Goal: Transaction & Acquisition: Purchase product/service

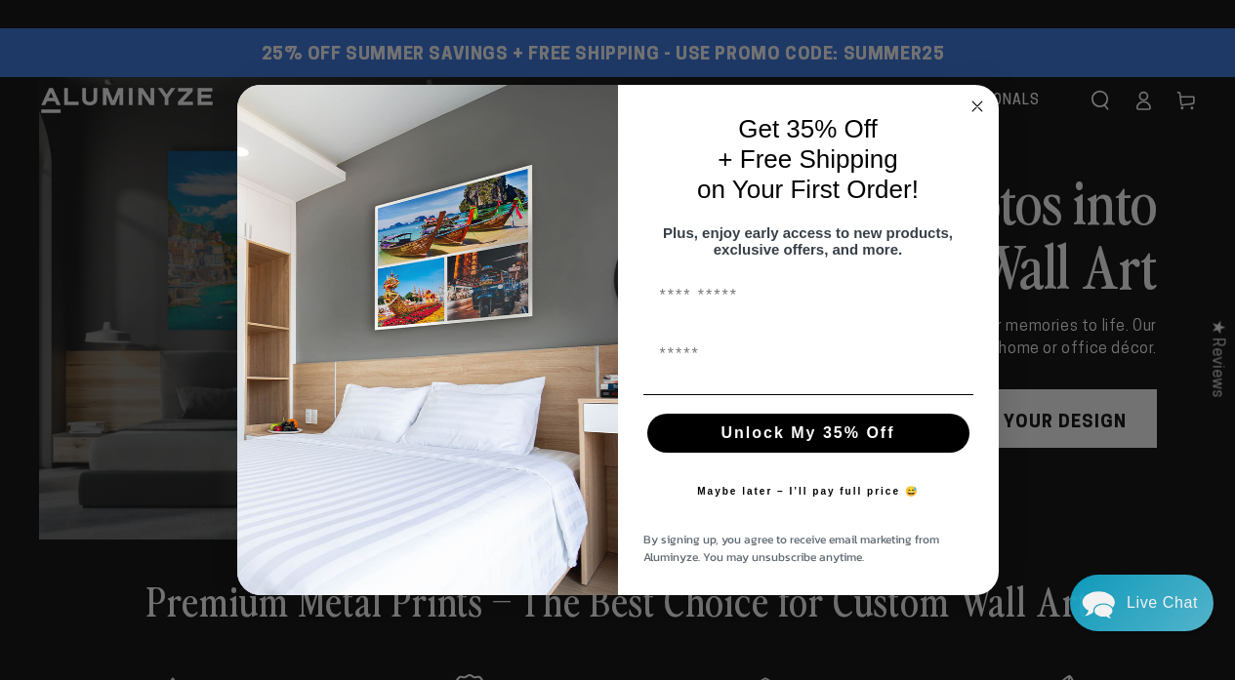
click at [975, 102] on icon "Close dialog" at bounding box center [977, 107] width 10 height 10
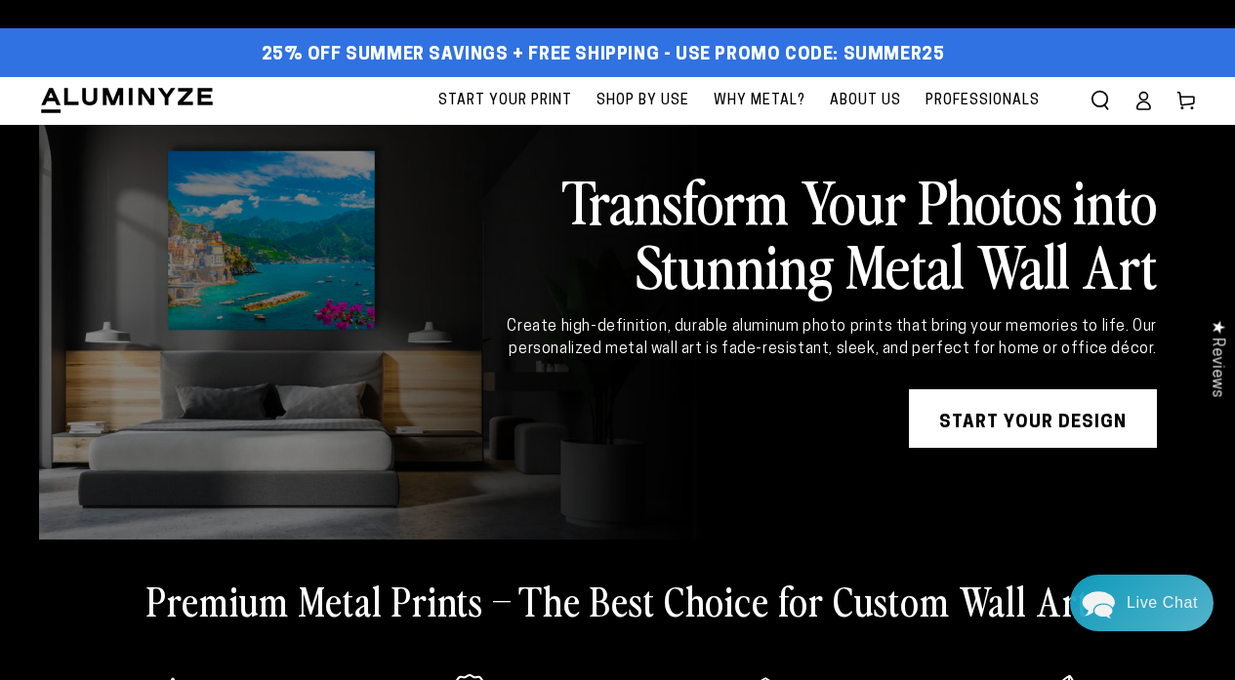
click at [508, 96] on span "Start Your Print" at bounding box center [505, 101] width 134 height 24
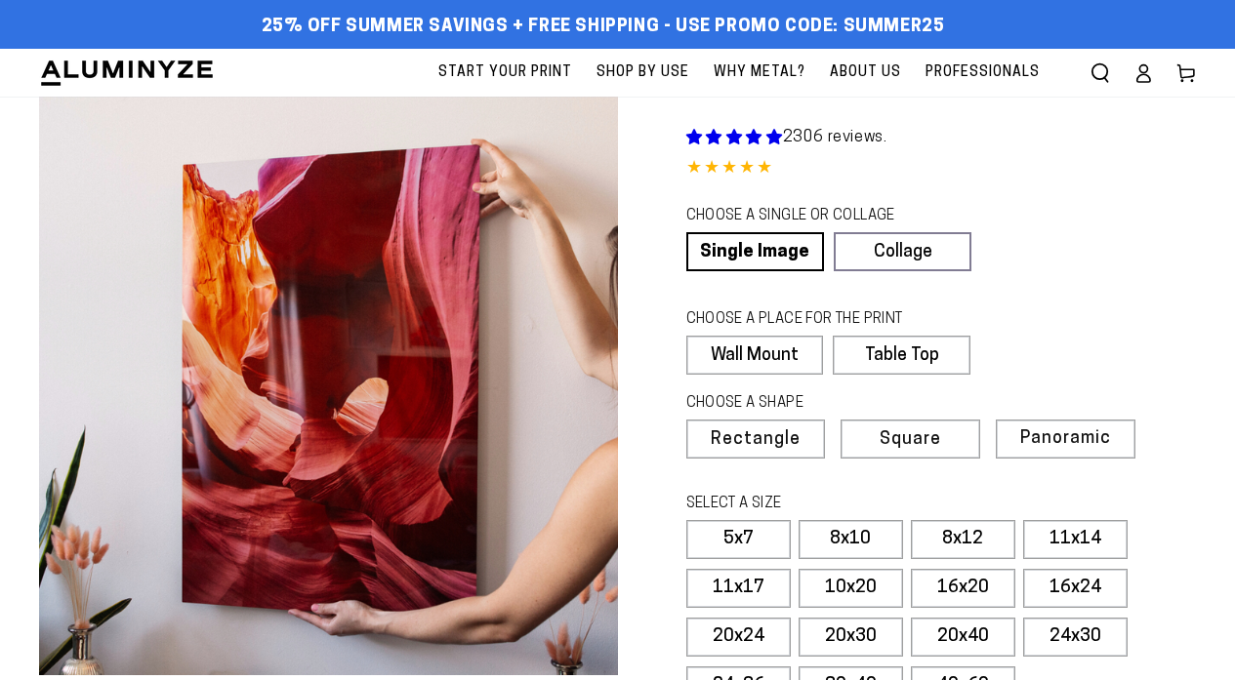
select select "**********"
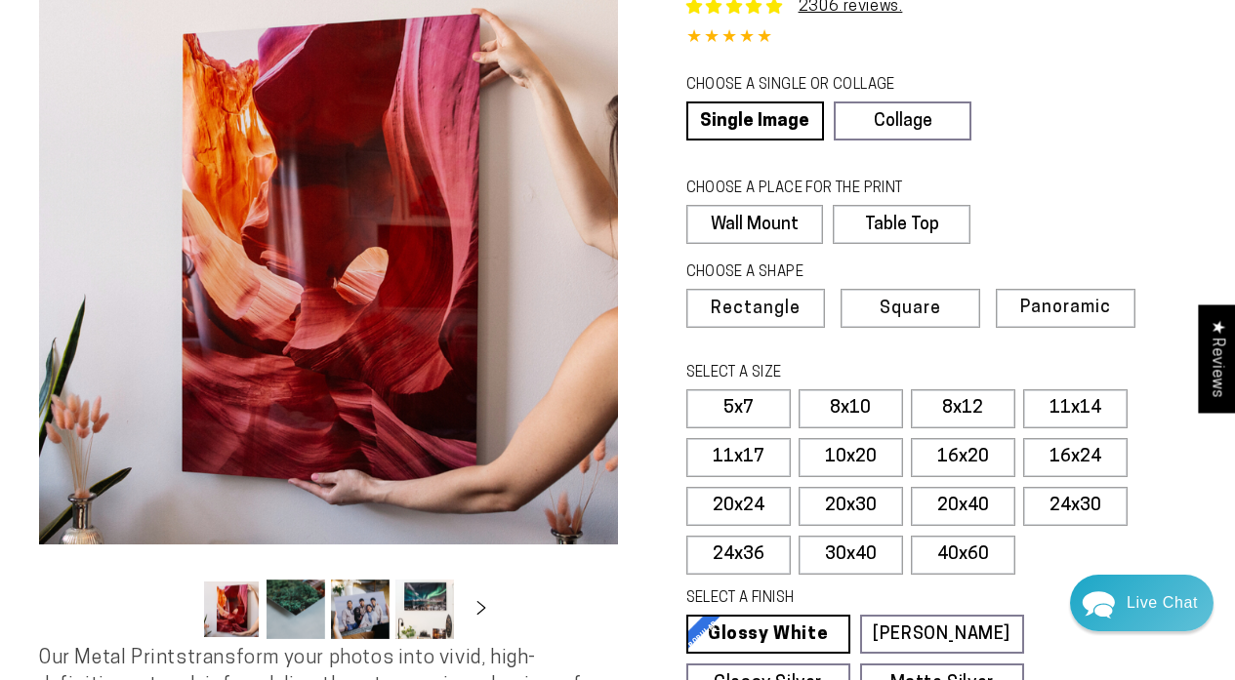
scroll to position [131, 0]
click at [1058, 300] on span "Panoramic" at bounding box center [1063, 308] width 88 height 19
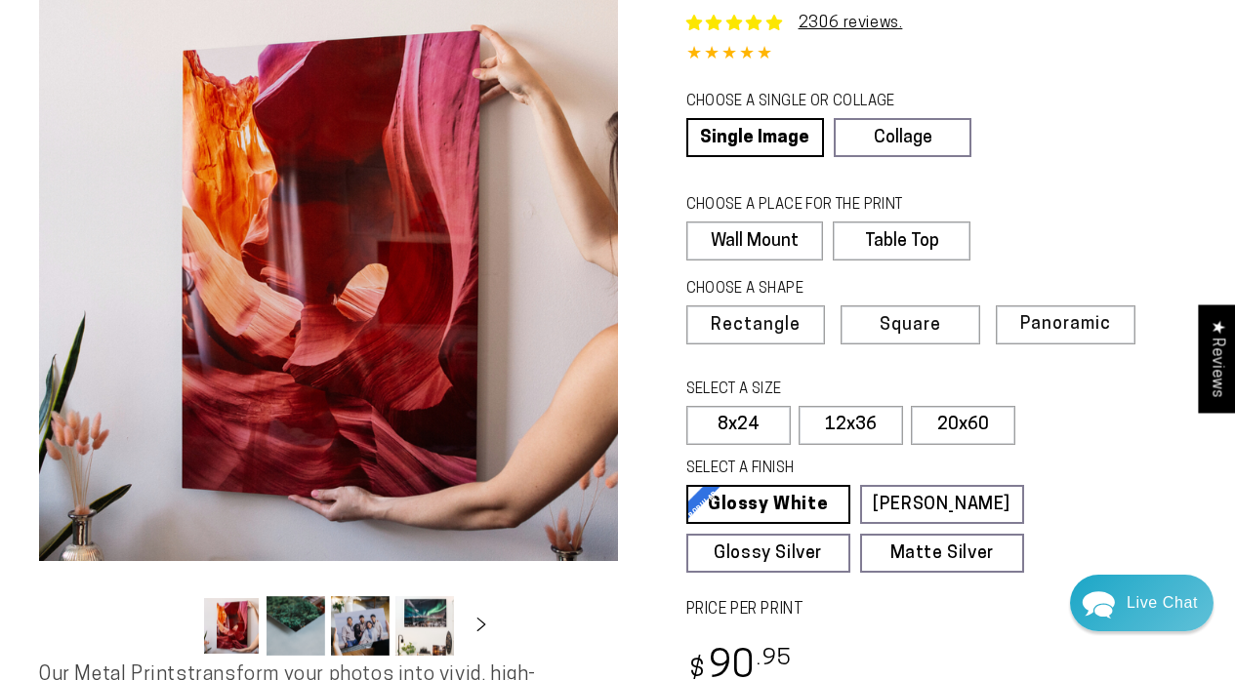
scroll to position [114, 0]
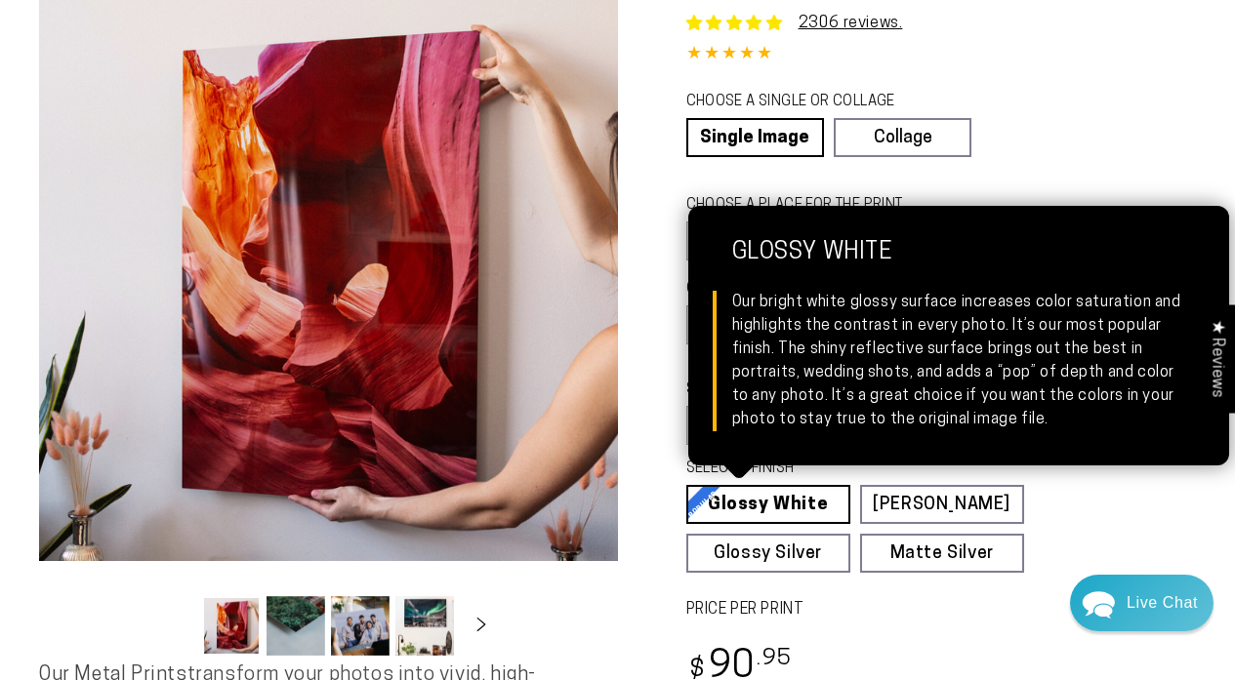
click at [781, 505] on link "Glossy White Glossy White Our bright white glossy surface increases color satur…" at bounding box center [768, 504] width 164 height 39
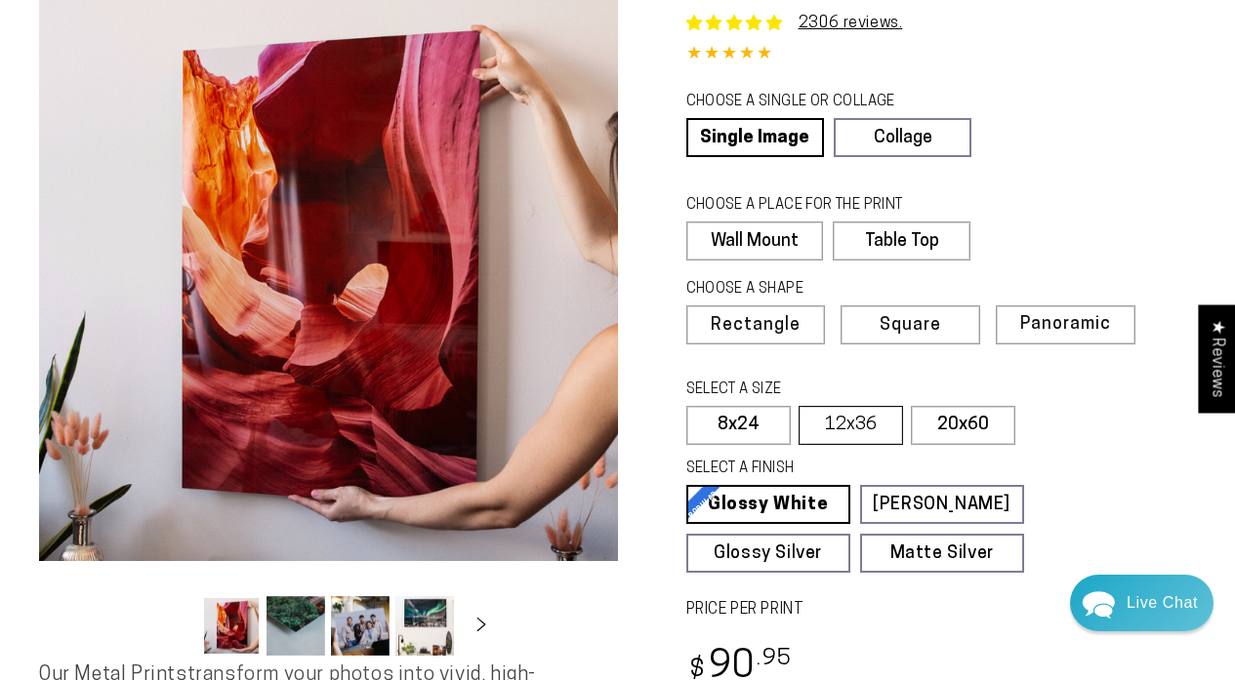
click at [846, 421] on label "12x36" at bounding box center [850, 425] width 104 height 39
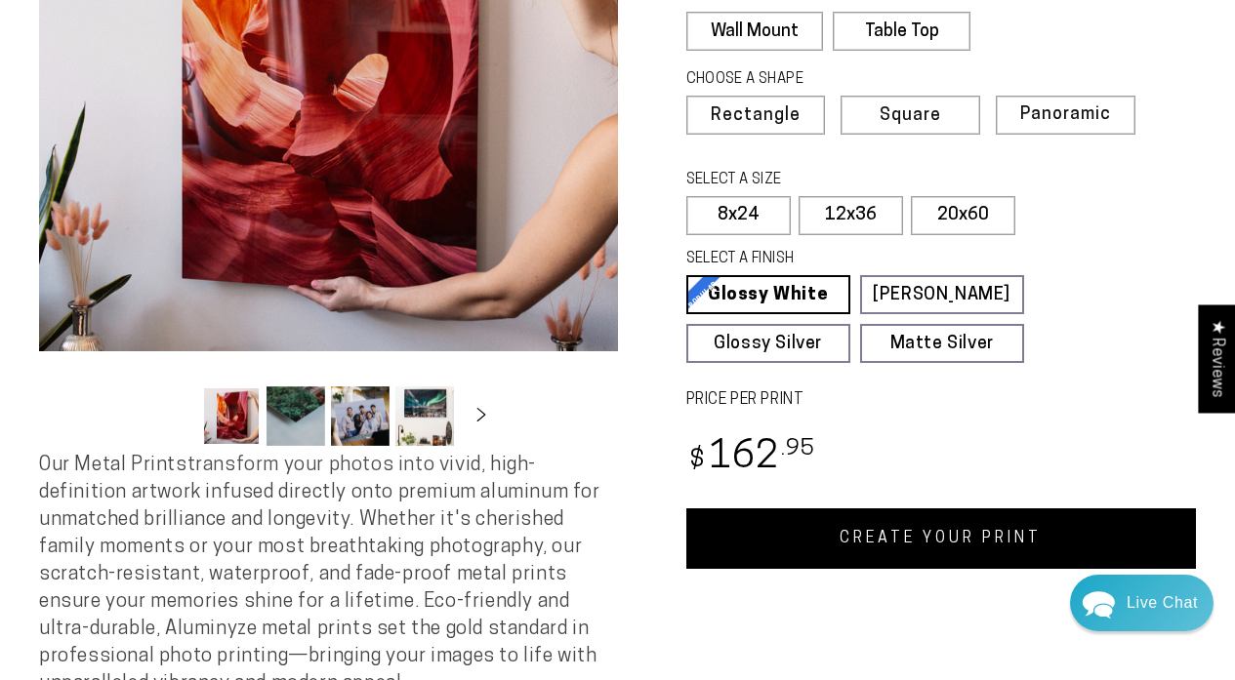
scroll to position [310, 0]
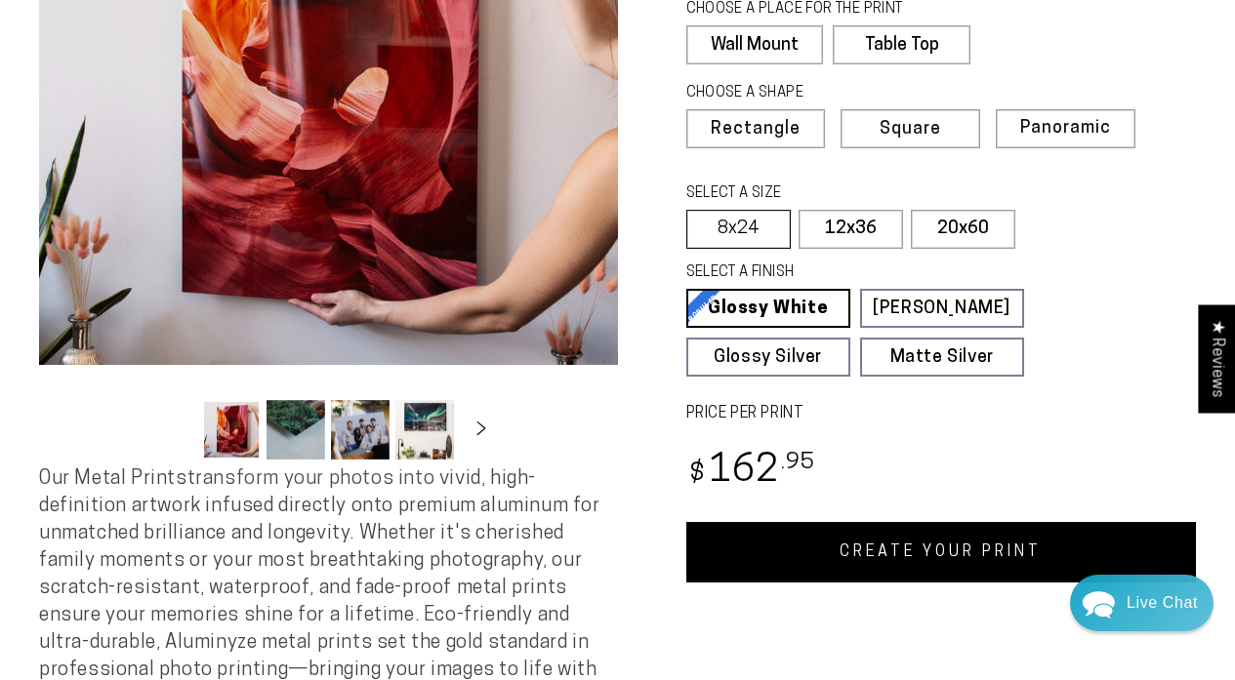
click at [747, 230] on label "8x24" at bounding box center [738, 229] width 104 height 39
click at [805, 562] on link "CREATE YOUR PRINT" at bounding box center [941, 552] width 510 height 61
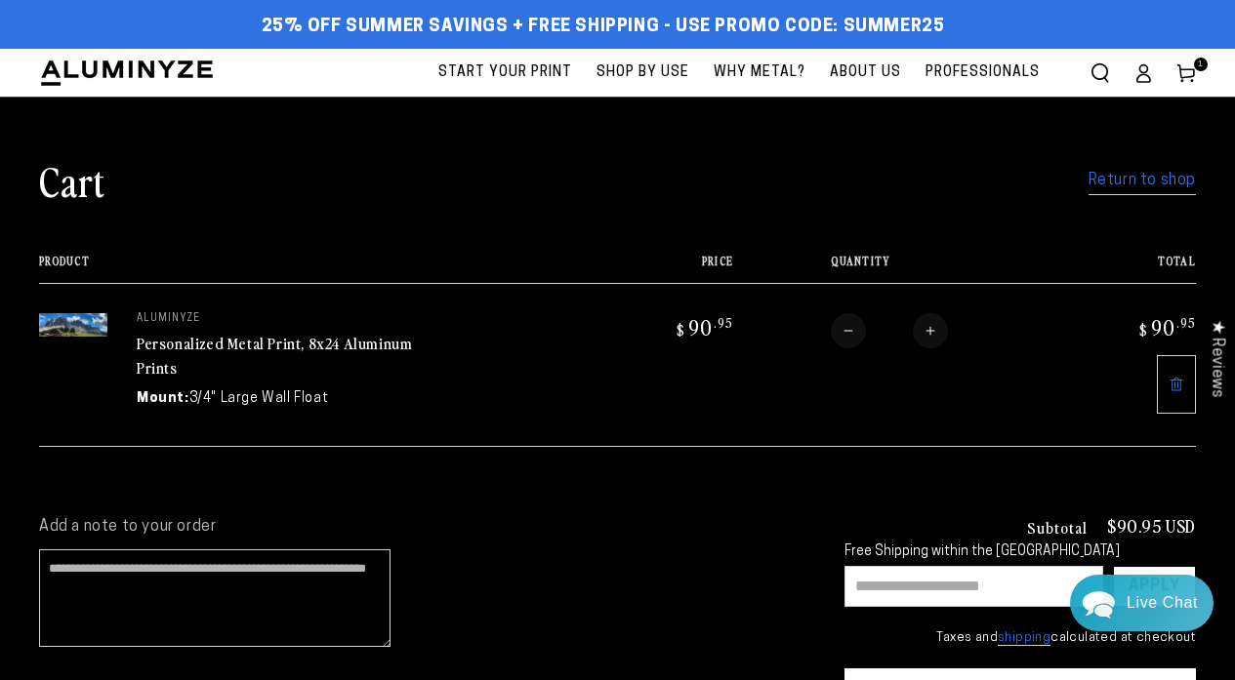
click at [491, 82] on span "Start Your Print" at bounding box center [505, 73] width 134 height 24
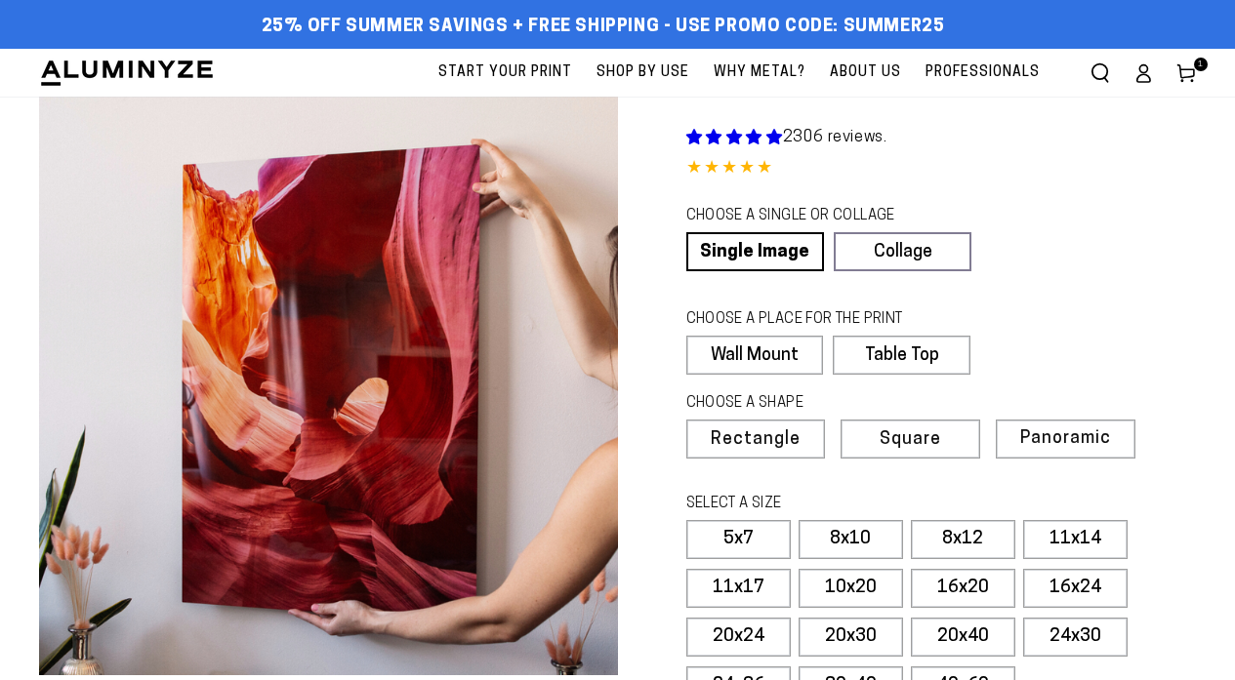
select select "**********"
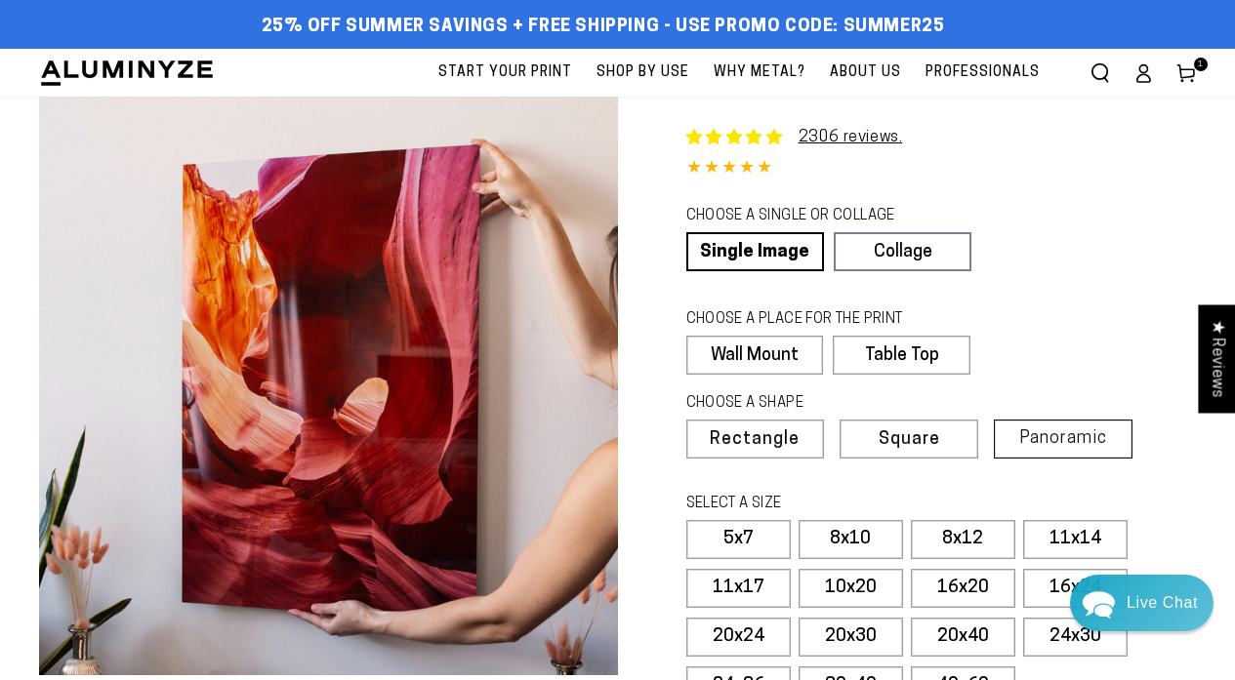
click at [1037, 442] on span "Panoramic" at bounding box center [1063, 438] width 88 height 19
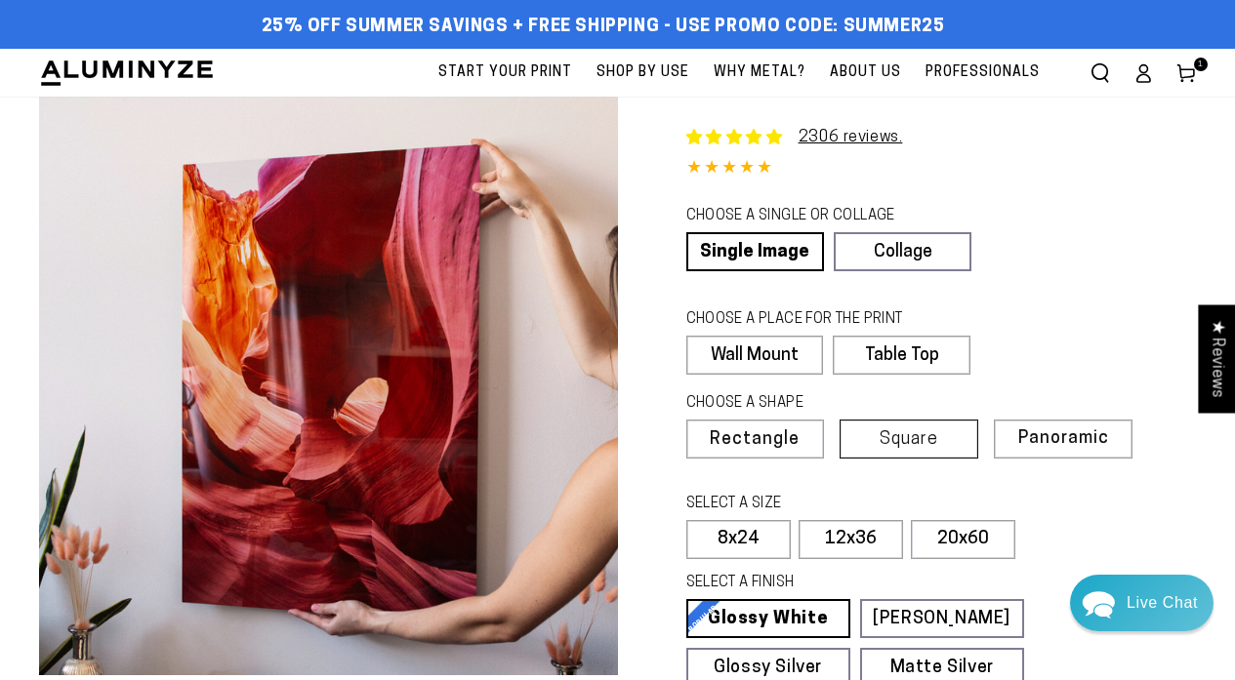
click at [913, 441] on span "Square" at bounding box center [908, 440] width 59 height 18
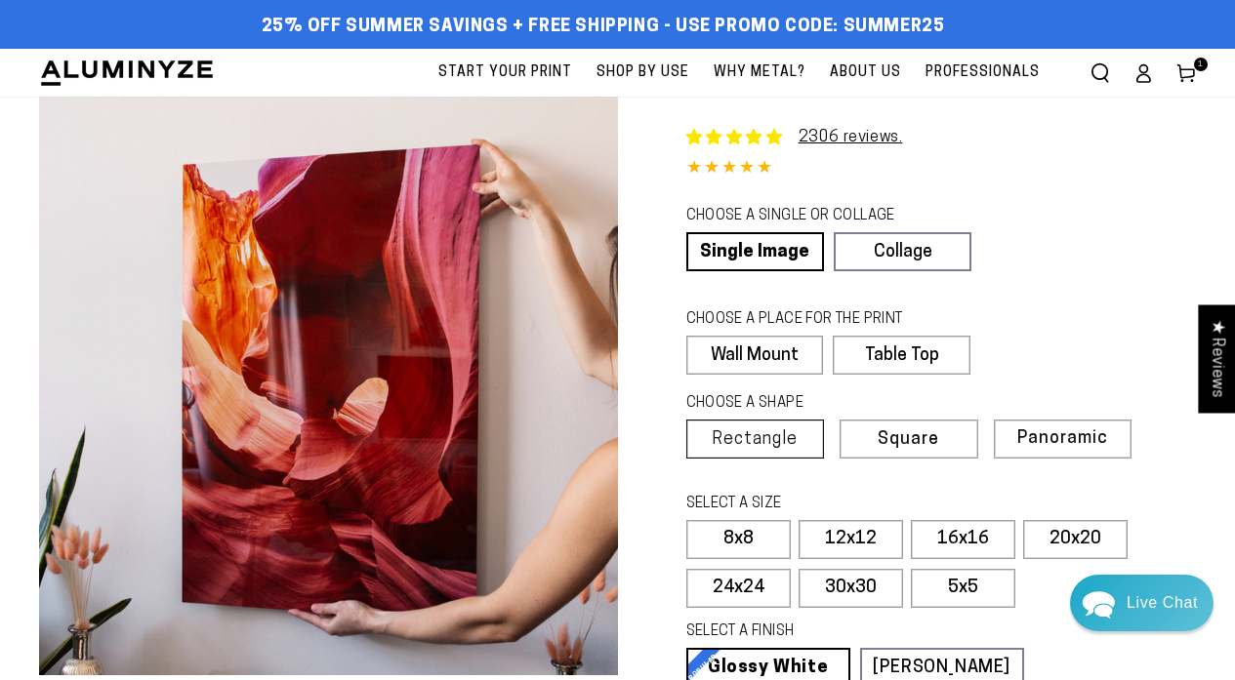
click at [790, 443] on span "Rectangle" at bounding box center [754, 440] width 86 height 18
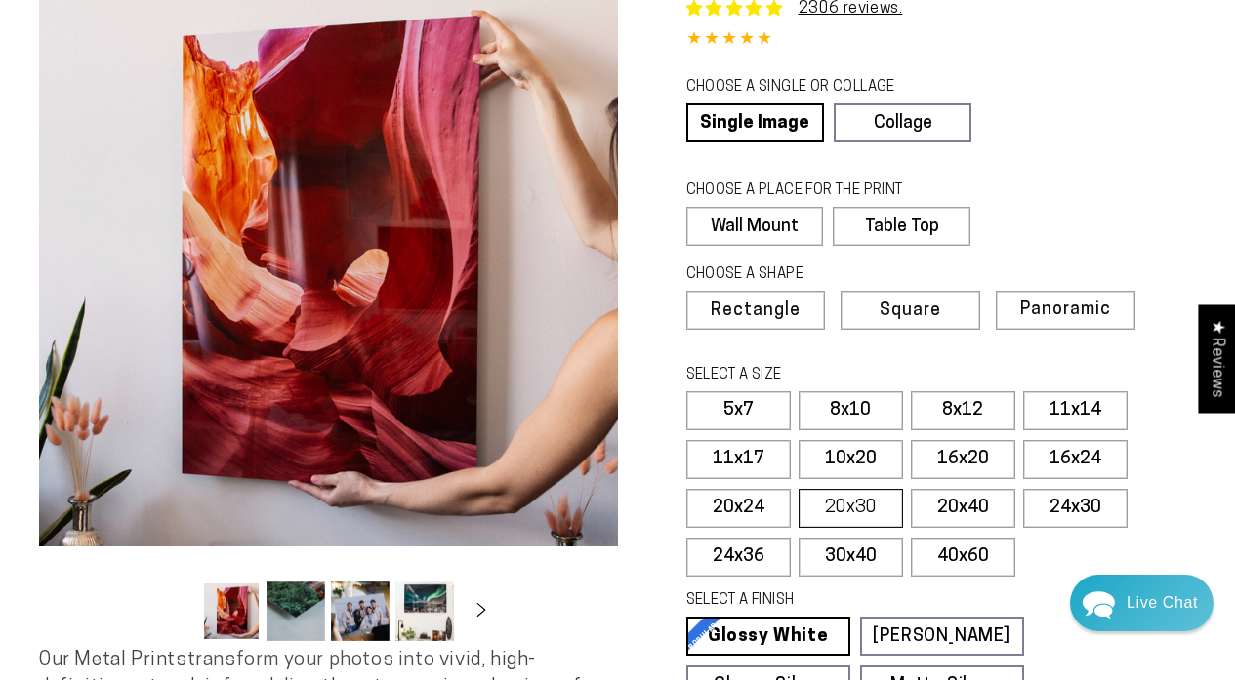
scroll to position [129, 0]
click at [1060, 418] on label "11x14" at bounding box center [1075, 410] width 104 height 39
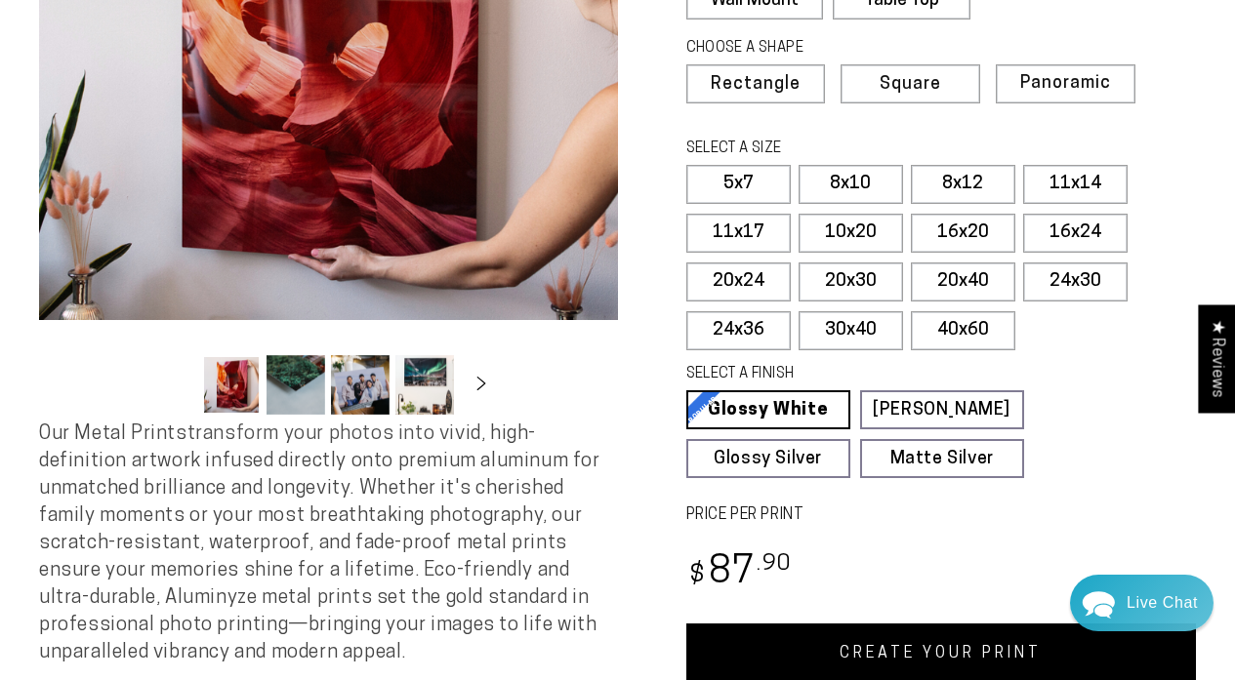
scroll to position [355, 0]
click at [920, 650] on link "CREATE YOUR PRINT" at bounding box center [941, 654] width 510 height 61
click at [942, 656] on link "CREATE YOUR PRINT" at bounding box center [941, 654] width 510 height 61
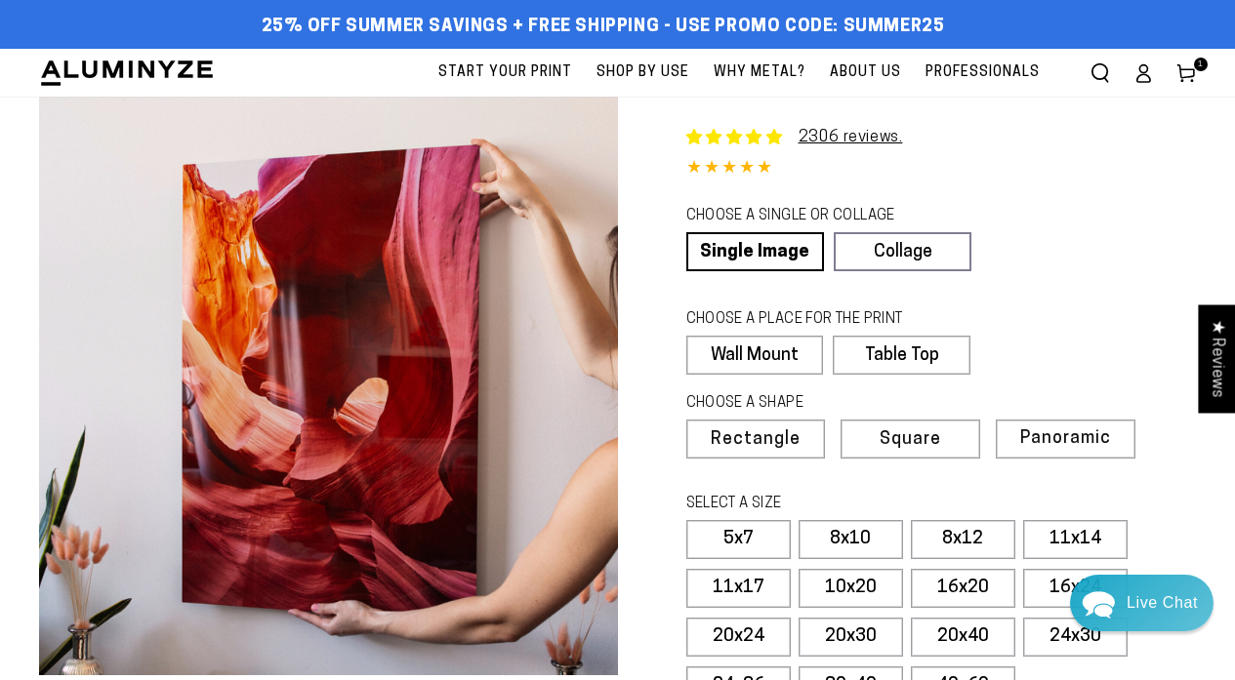
scroll to position [0, 0]
click at [1190, 77] on use at bounding box center [1185, 73] width 17 height 18
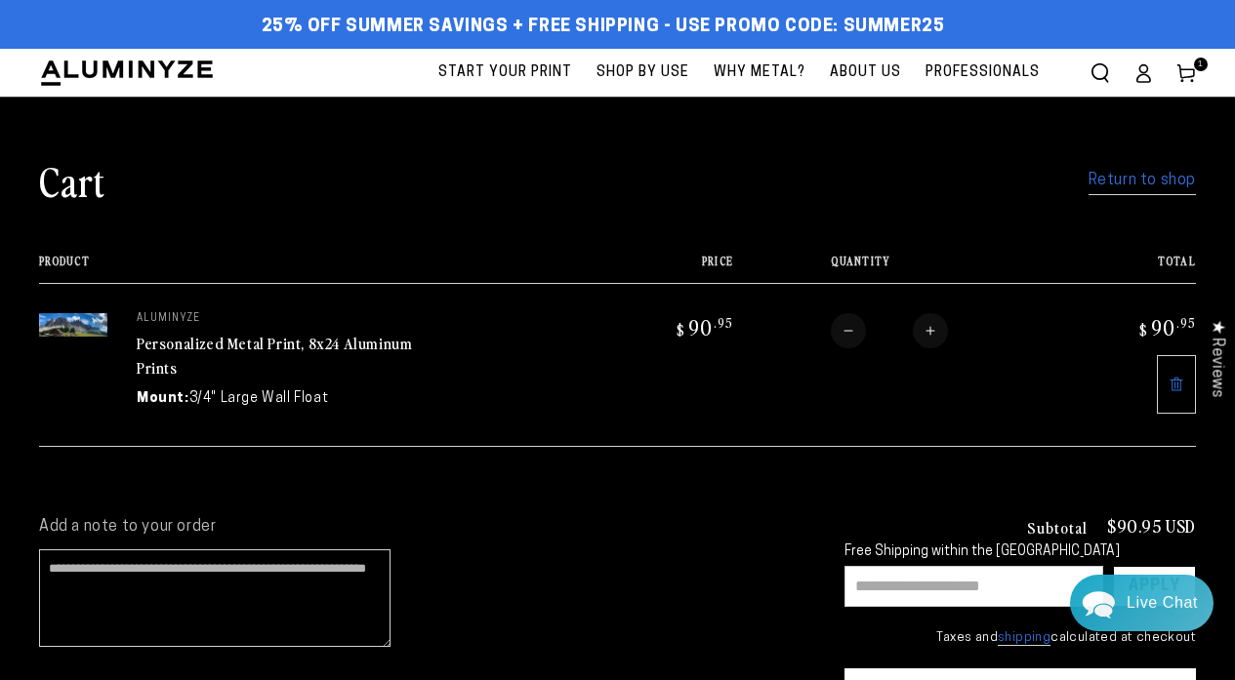
click at [956, 589] on input "text" at bounding box center [973, 586] width 259 height 41
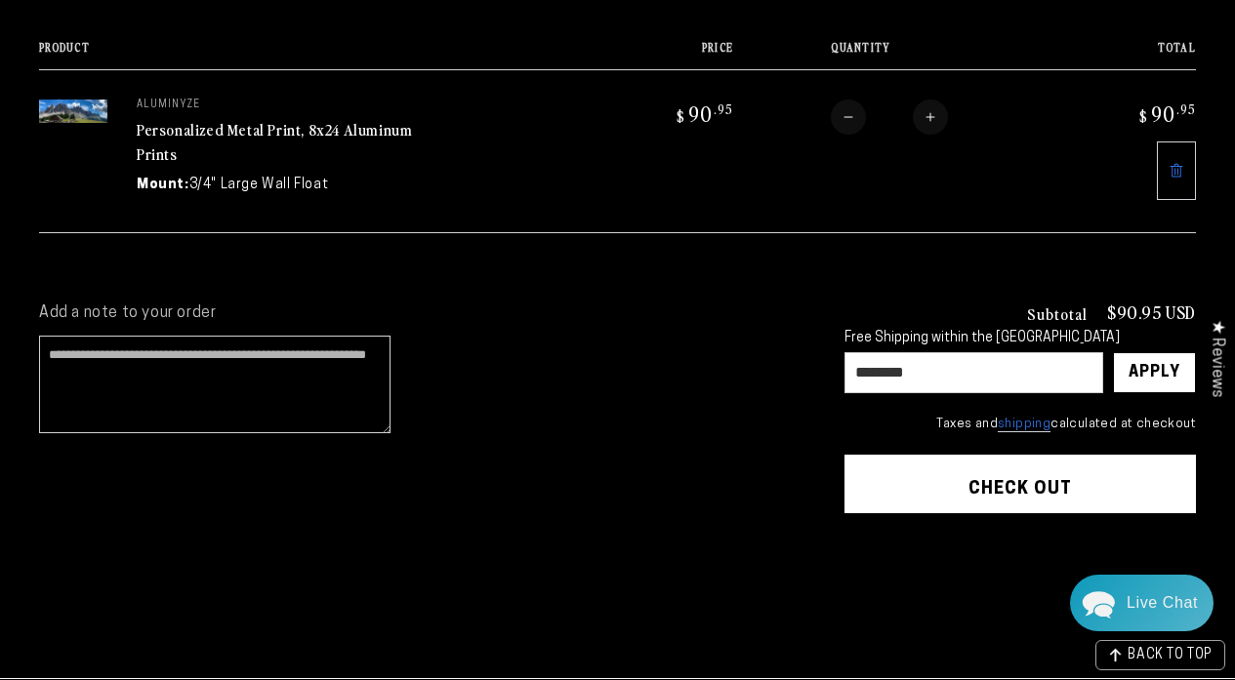
scroll to position [219, 0]
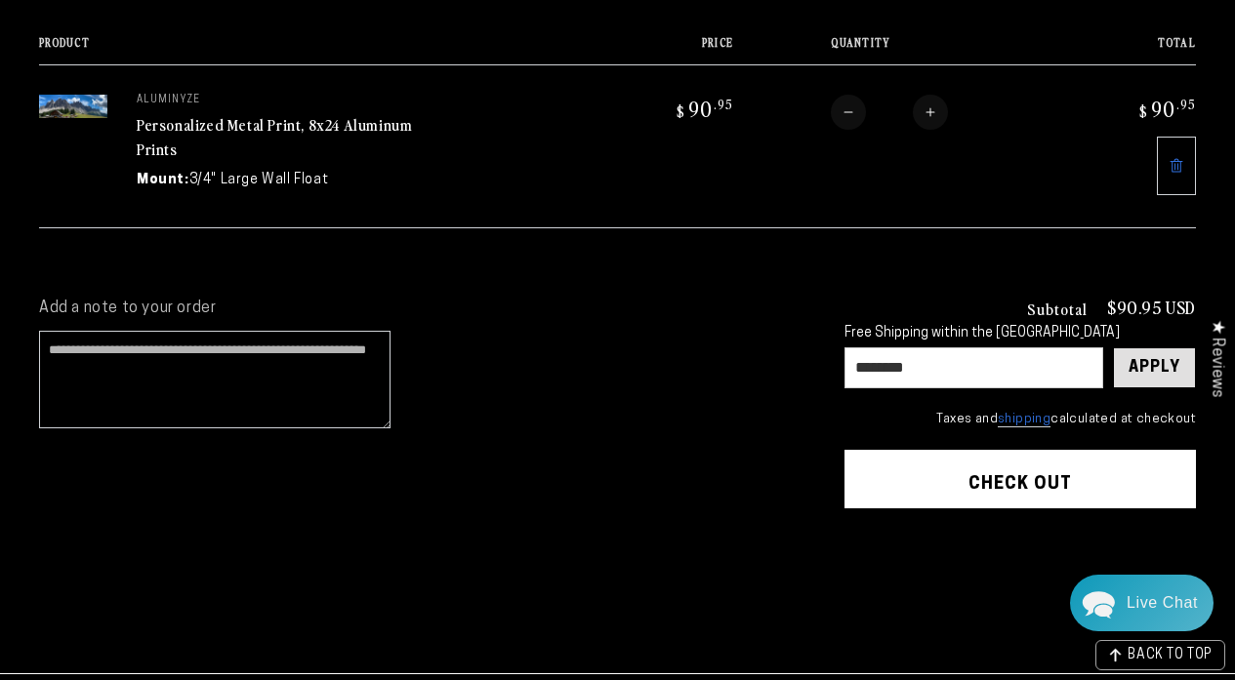
type input "********"
click at [1152, 355] on div "Apply" at bounding box center [1154, 367] width 52 height 39
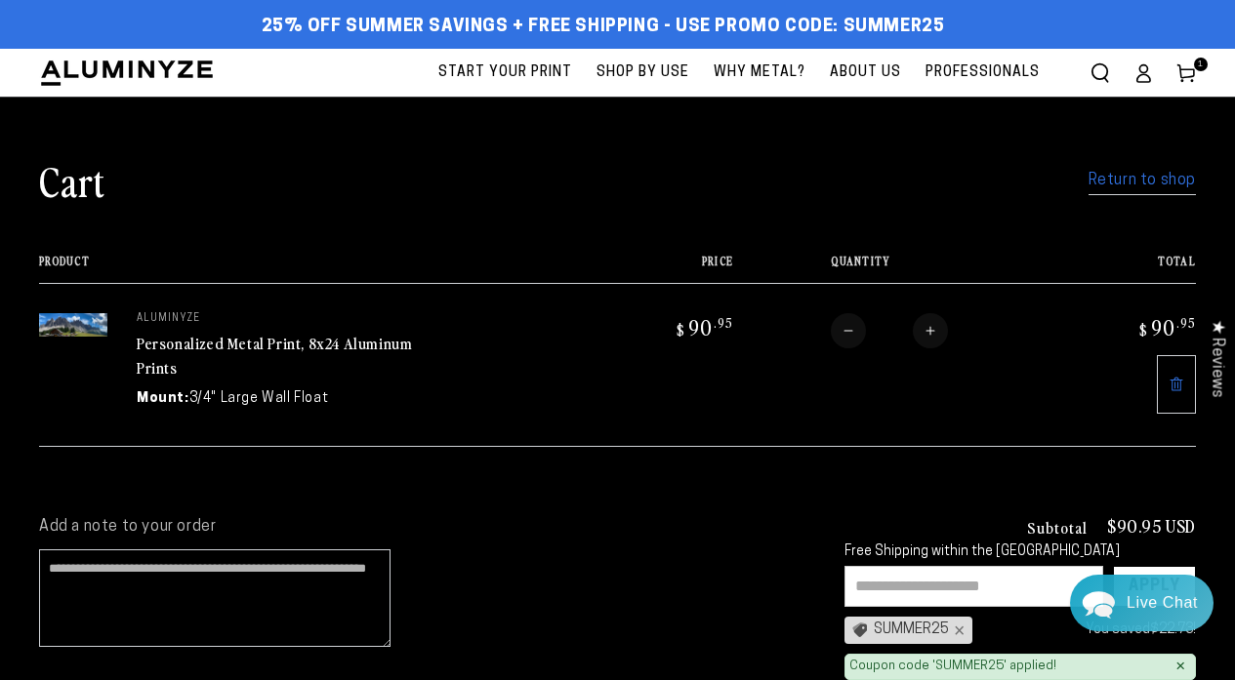
scroll to position [0, 0]
click at [523, 64] on span "Start Your Print" at bounding box center [505, 73] width 134 height 24
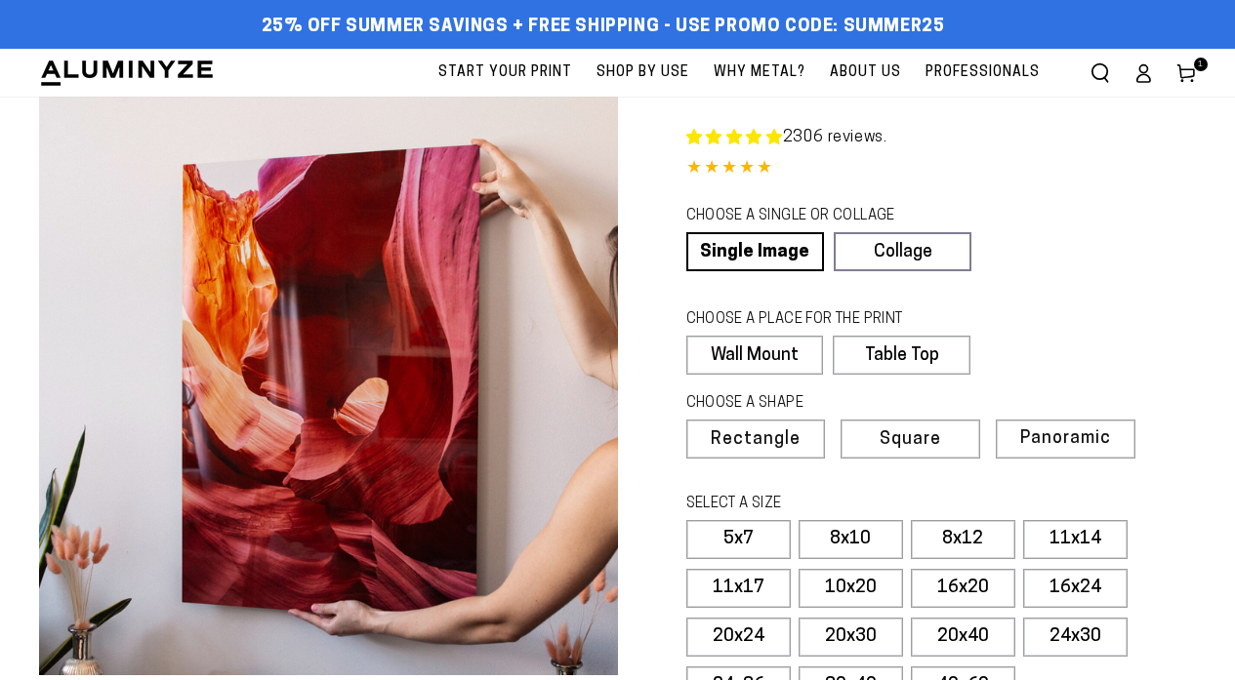
select select "**********"
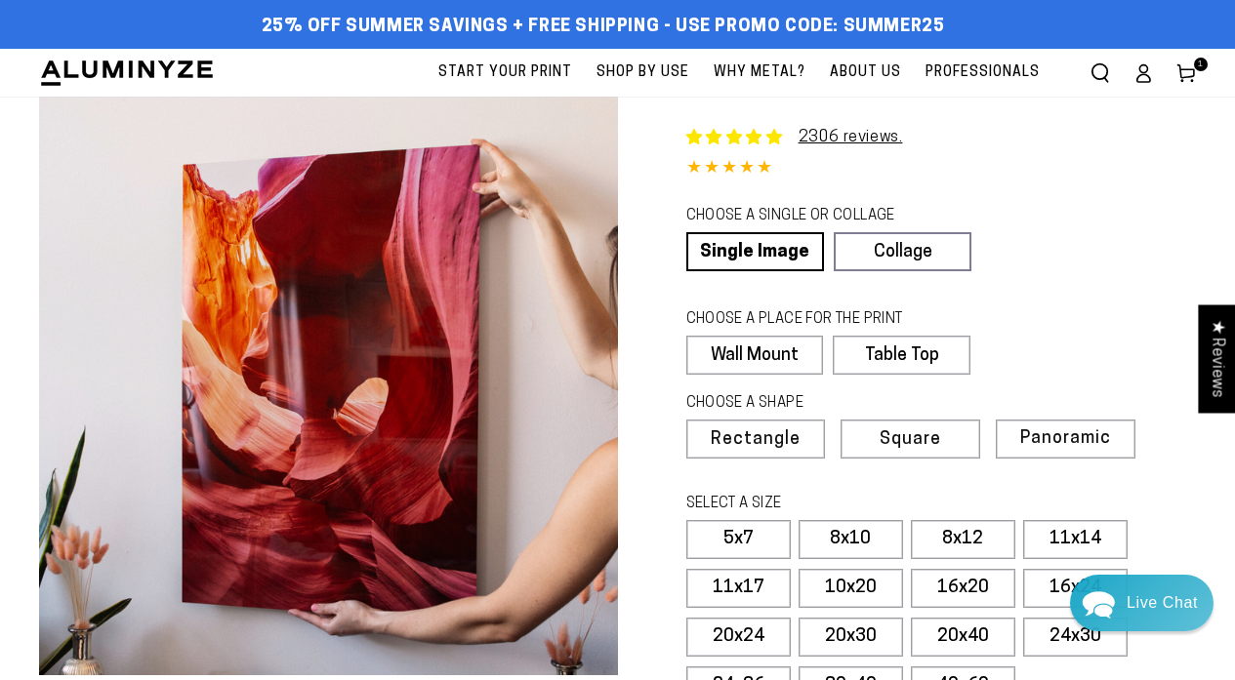
click at [1192, 69] on use at bounding box center [1185, 73] width 17 height 18
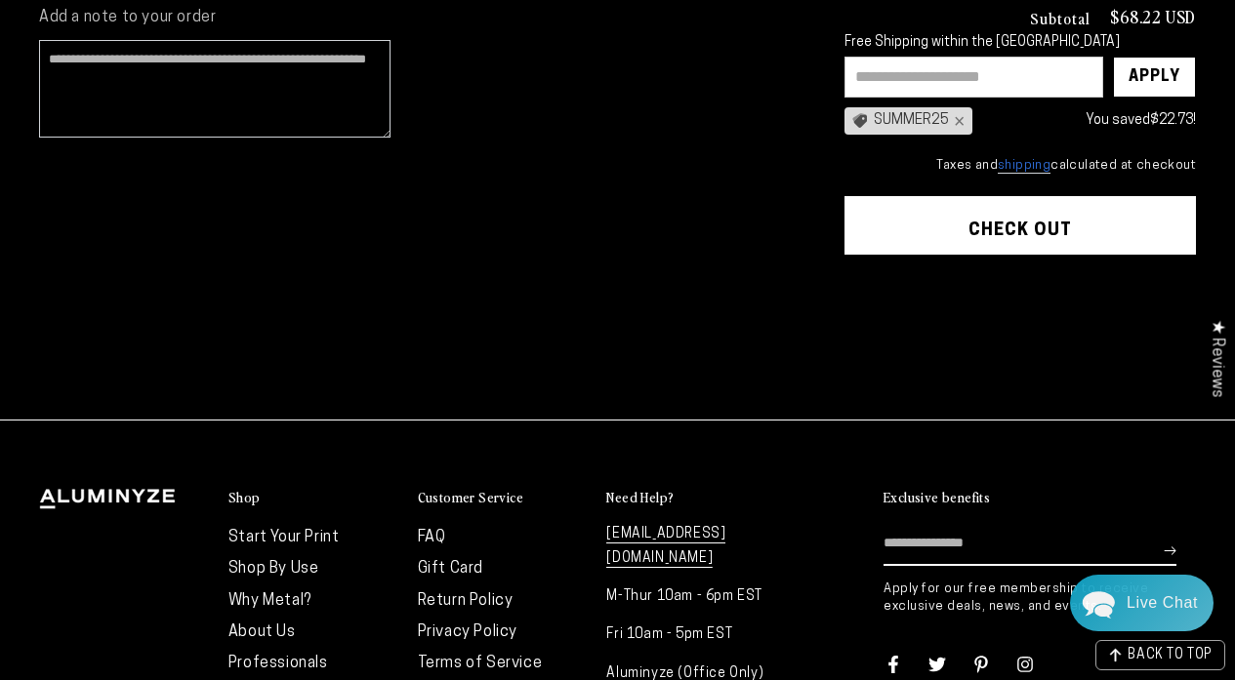
scroll to position [536, 0]
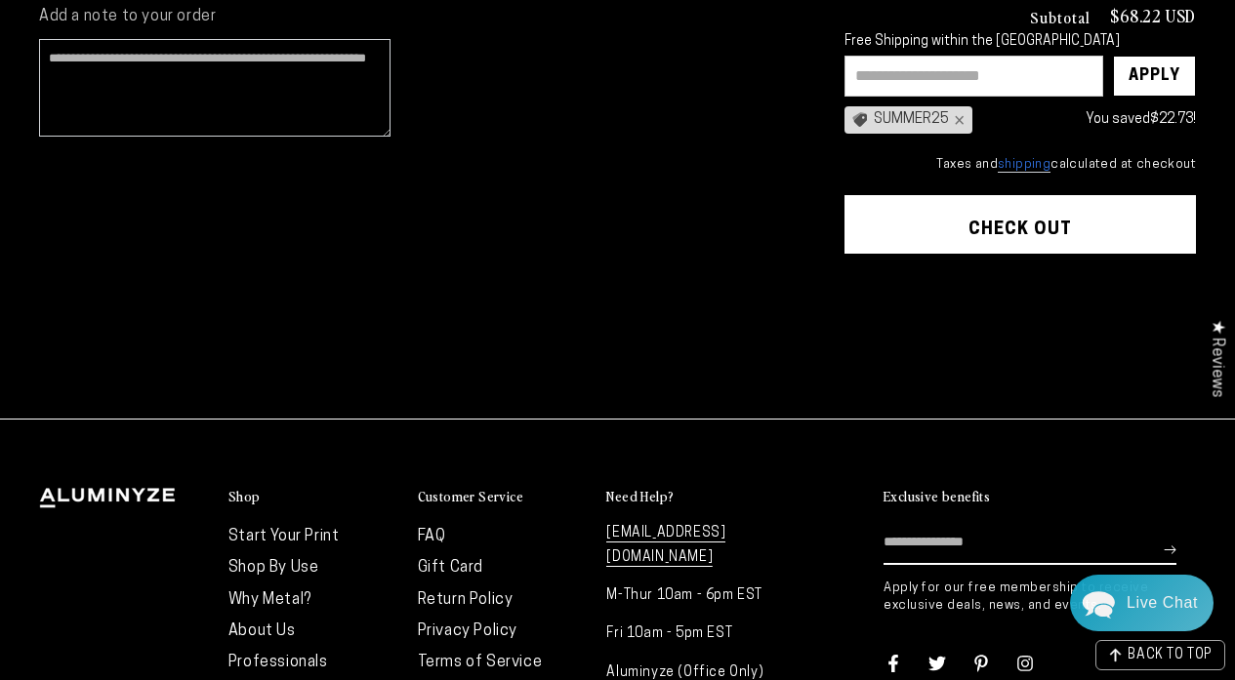
click at [936, 227] on button "Check out" at bounding box center [1019, 224] width 351 height 59
